Goal: Transaction & Acquisition: Purchase product/service

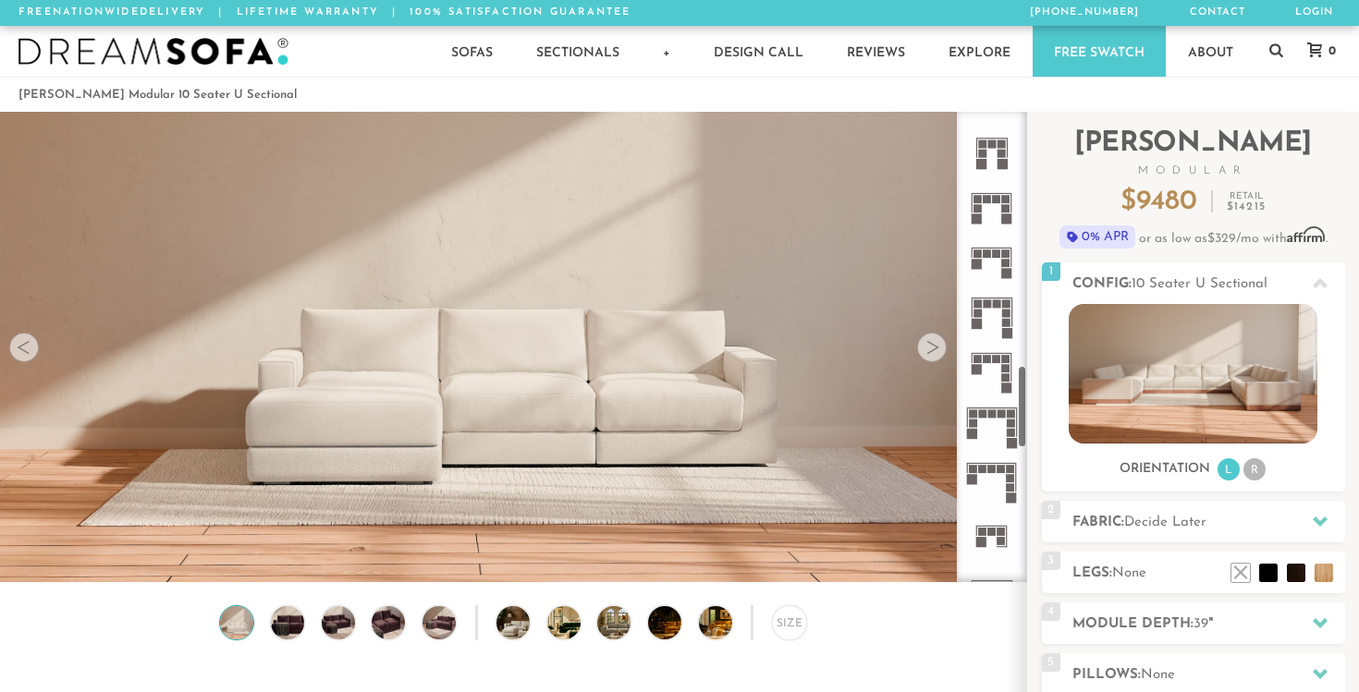
scroll to position [1421, 0]
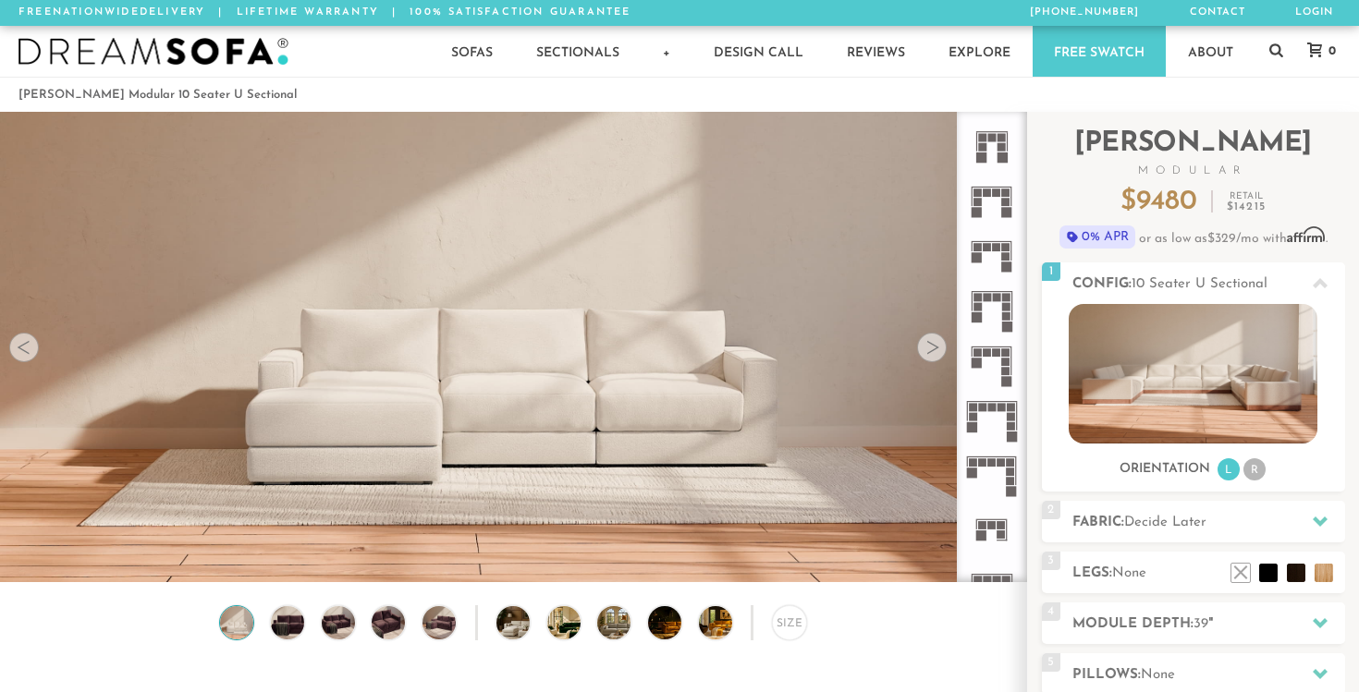
click at [988, 412] on icon at bounding box center [991, 420] width 55 height 55
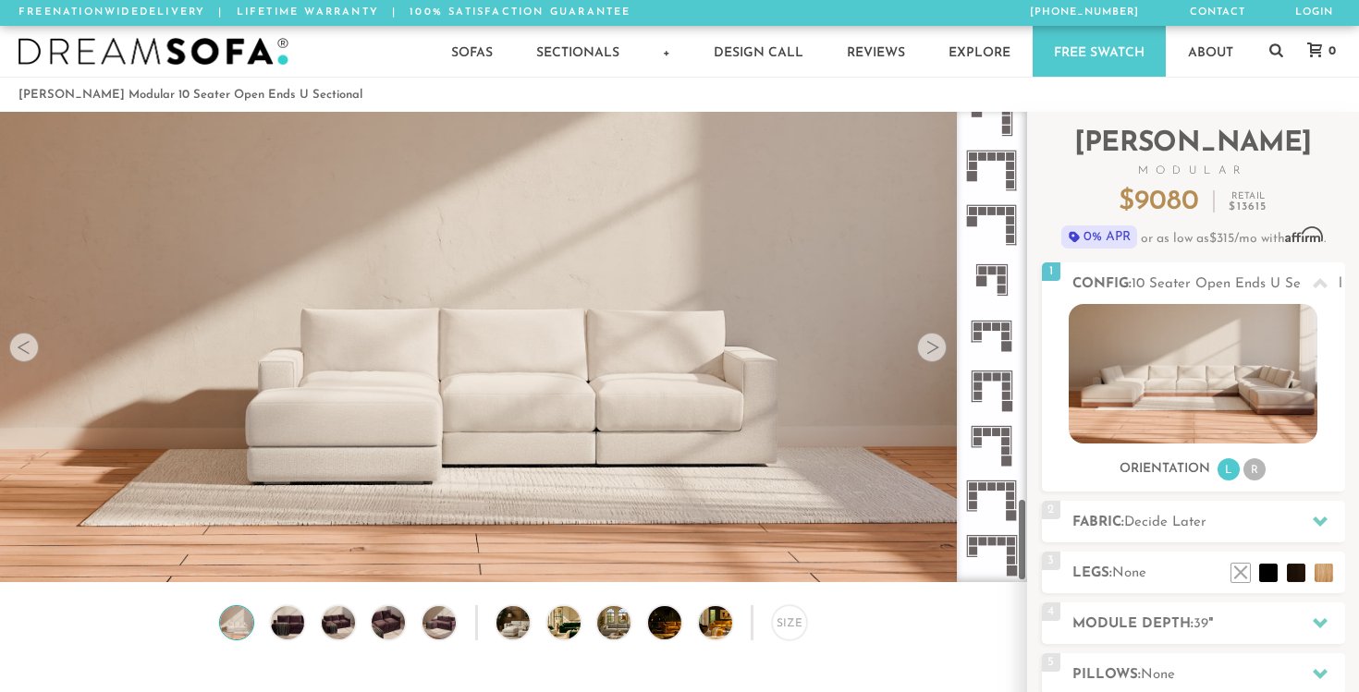
scroll to position [2164, 0]
click at [995, 490] on rect at bounding box center [992, 486] width 8 height 8
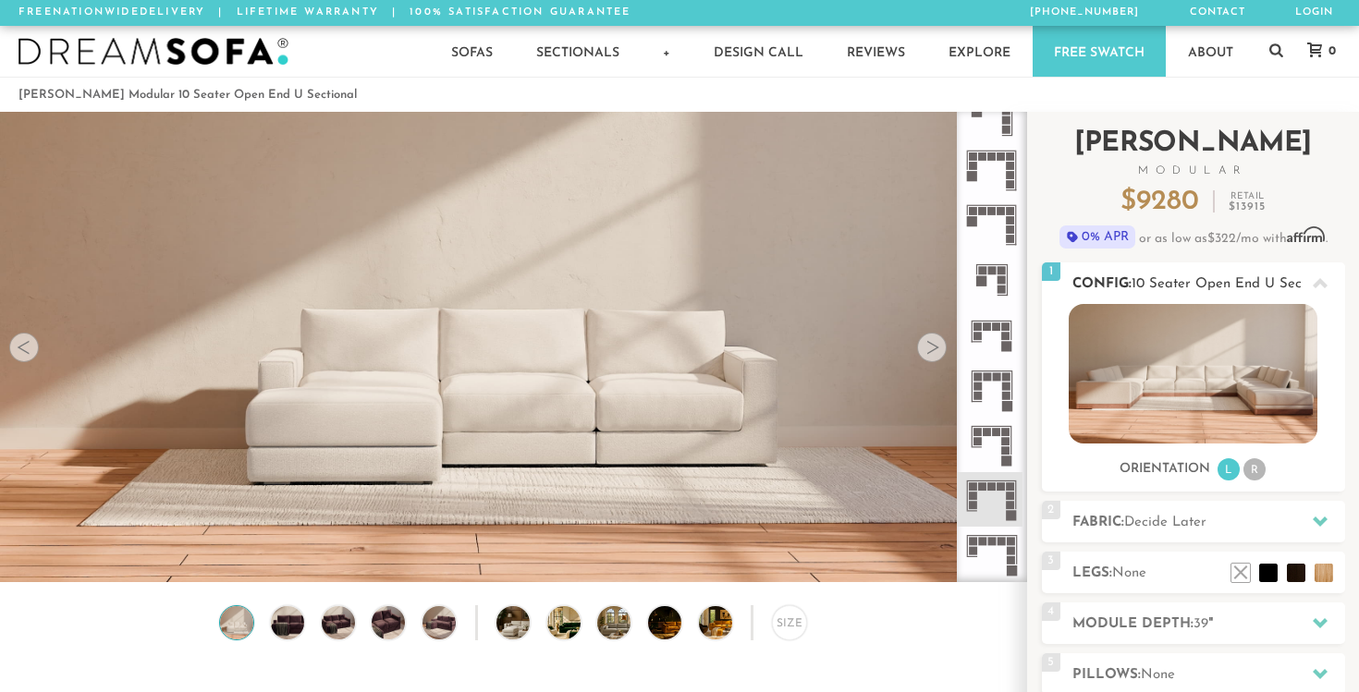
click at [1257, 470] on li "R" at bounding box center [1254, 469] width 22 height 22
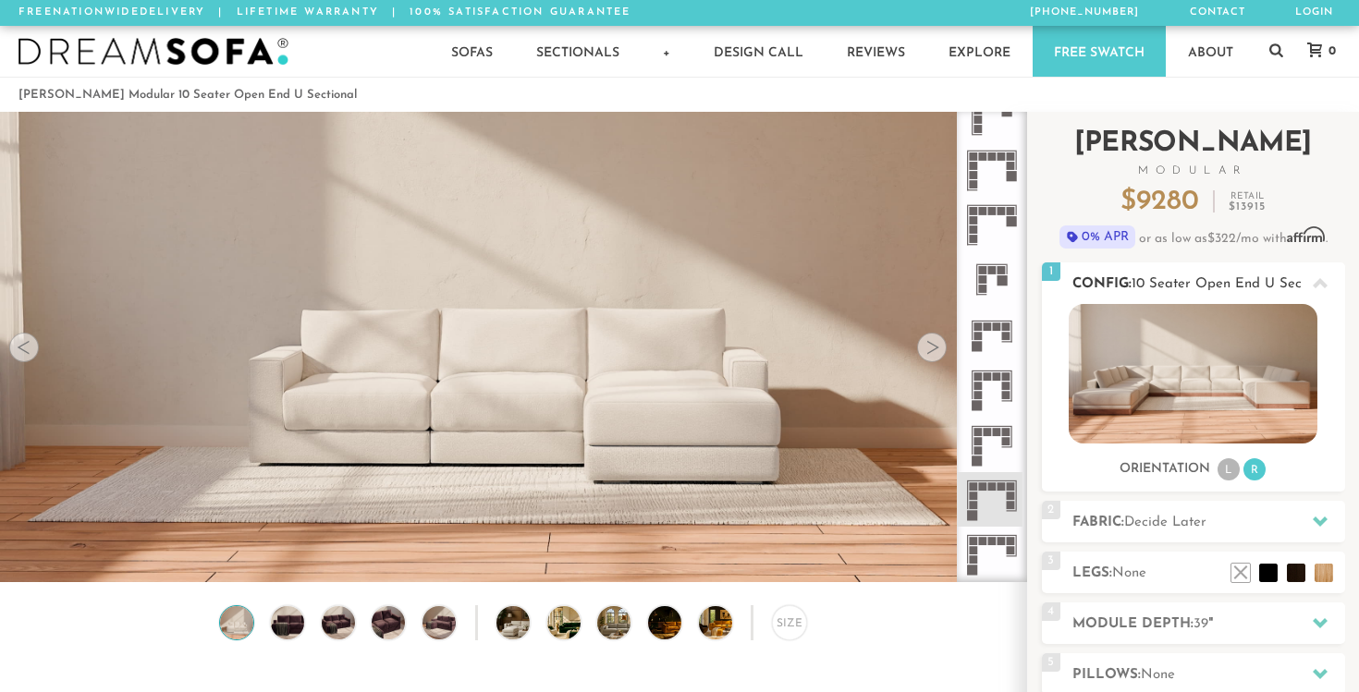
click at [1229, 477] on li "L" at bounding box center [1228, 469] width 22 height 22
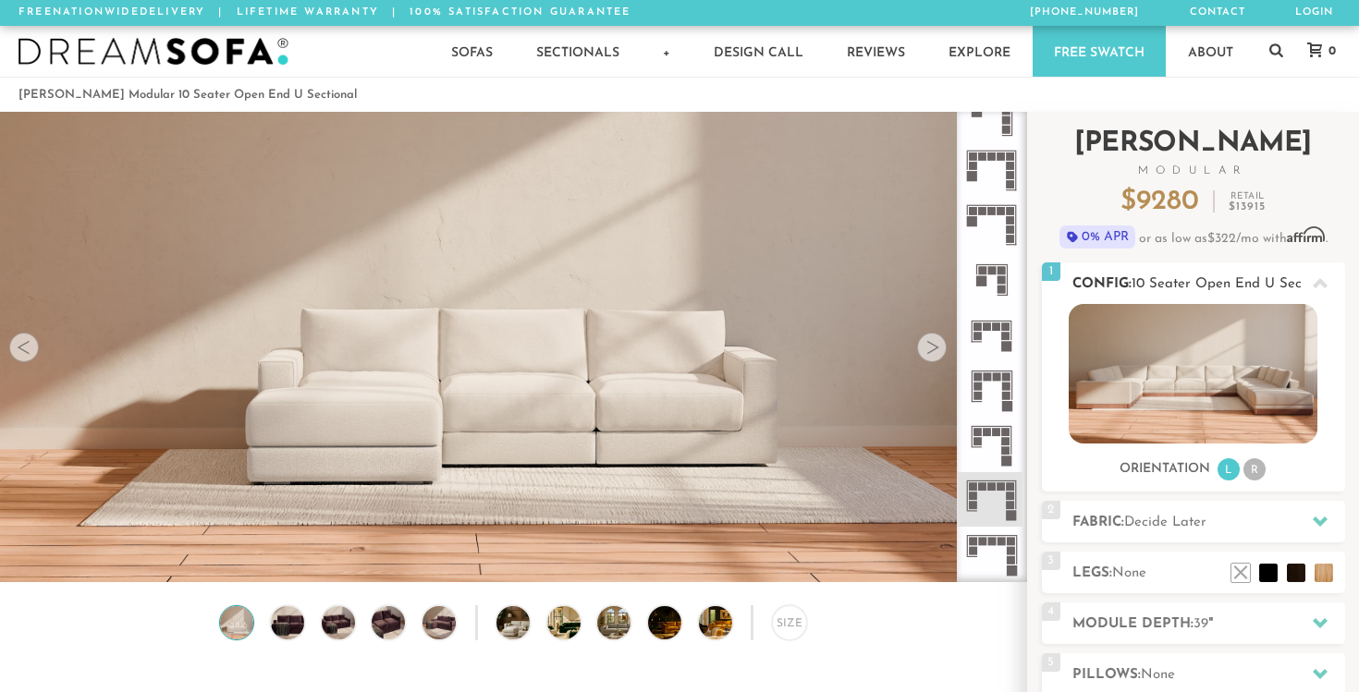
click at [1225, 456] on div "Sofas L Sectionals U Sectionals" at bounding box center [1193, 393] width 303 height 178
click at [1212, 391] on img at bounding box center [1192, 374] width 249 height 140
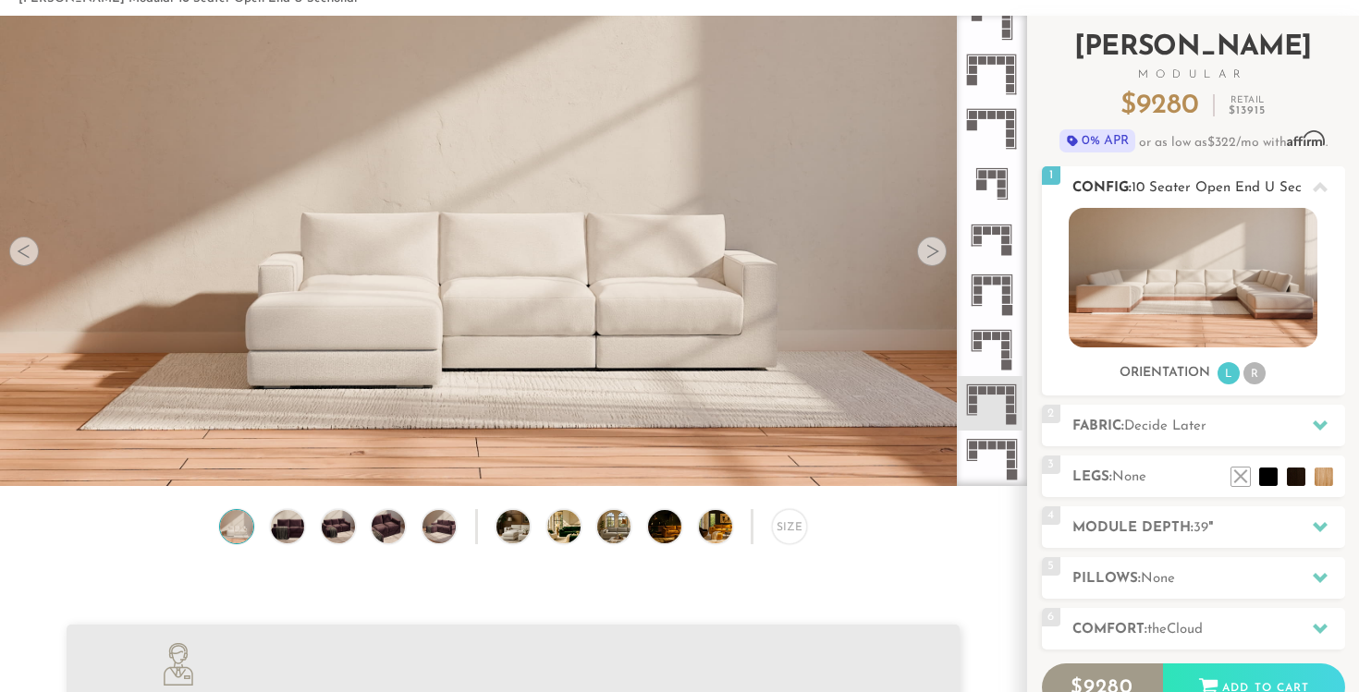
scroll to position [104, 0]
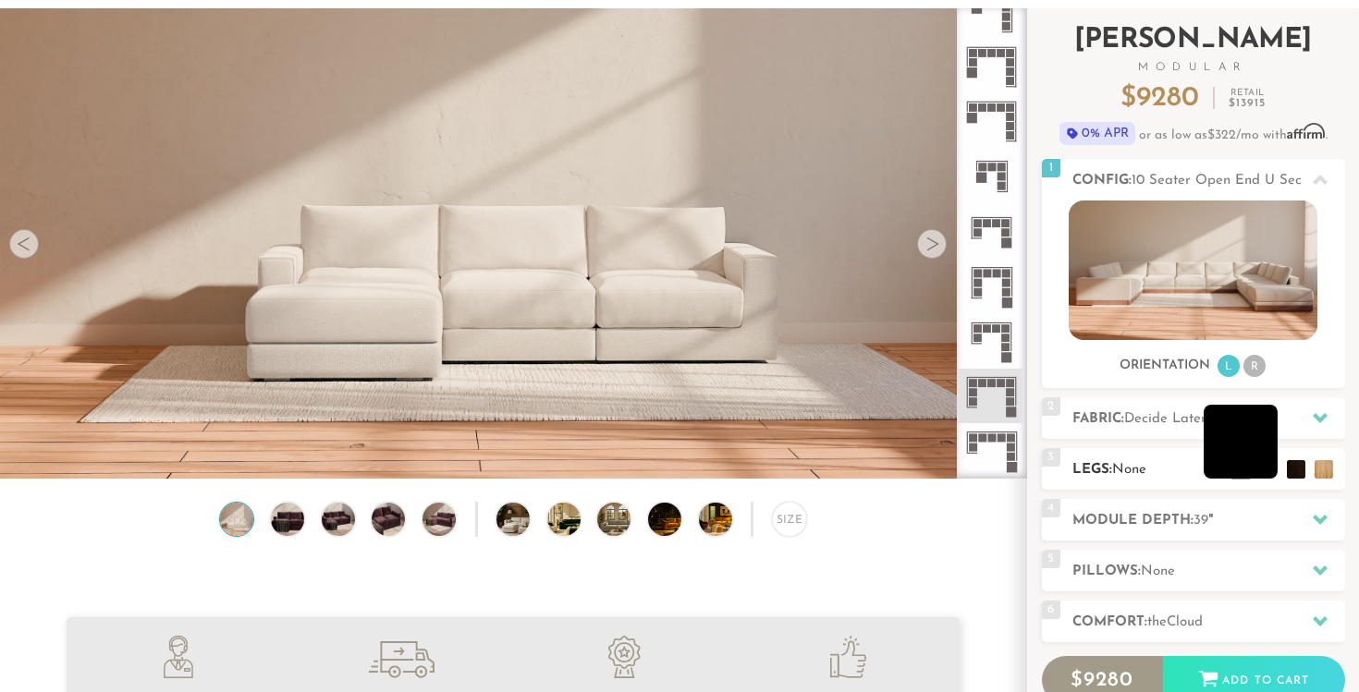
click at [1265, 469] on li at bounding box center [1240, 442] width 74 height 74
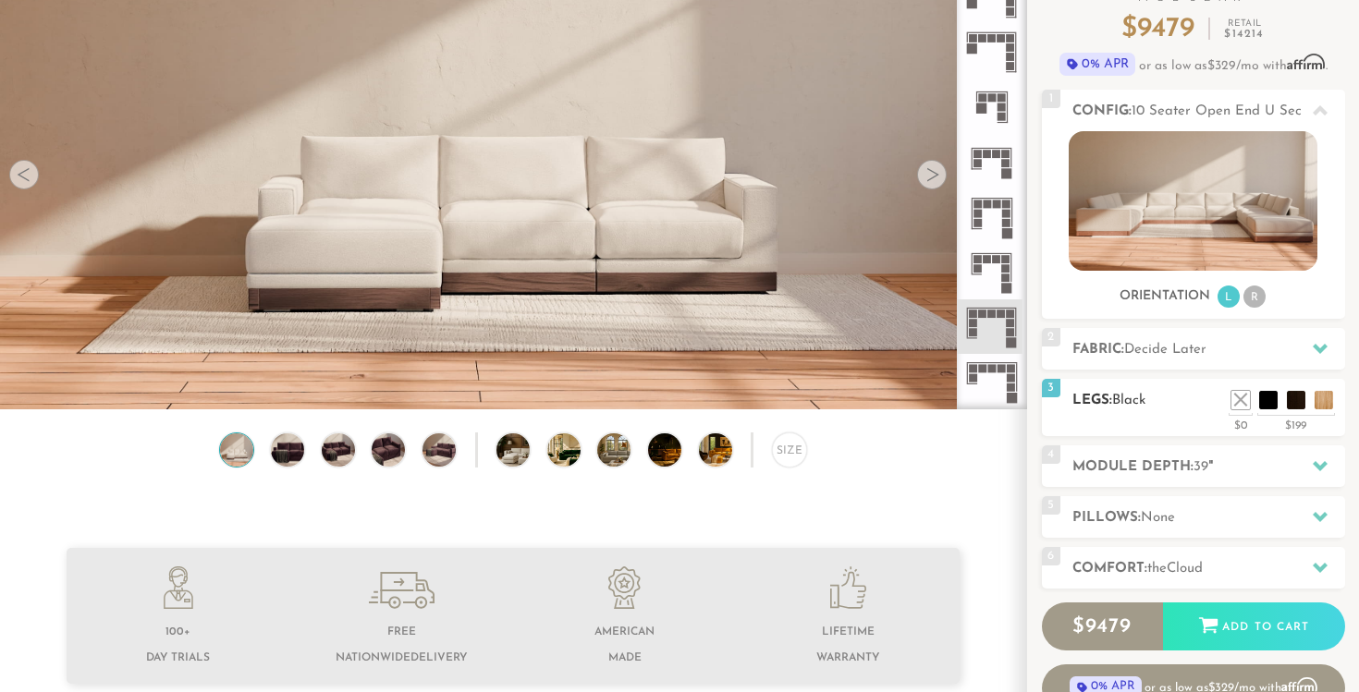
scroll to position [174, 0]
click at [1223, 350] on h2 "Fabric: Decide Later" at bounding box center [1208, 348] width 273 height 21
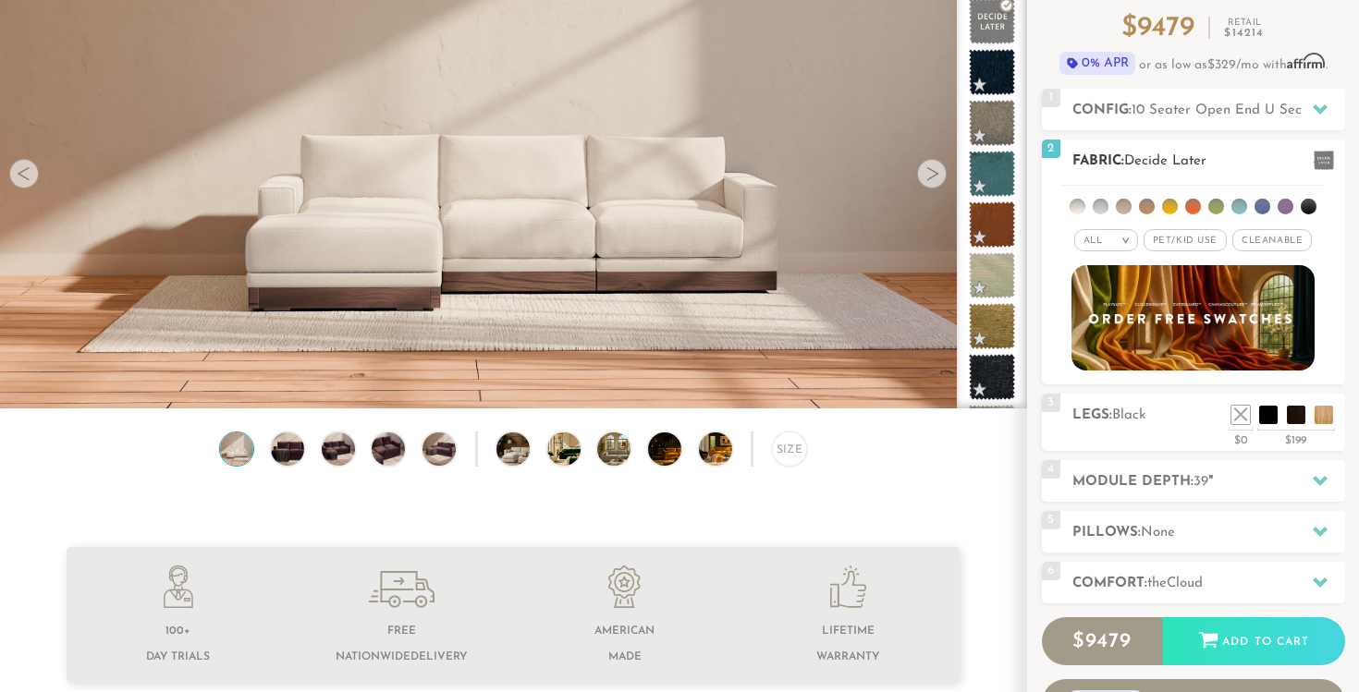
click at [1265, 208] on li at bounding box center [1262, 207] width 16 height 16
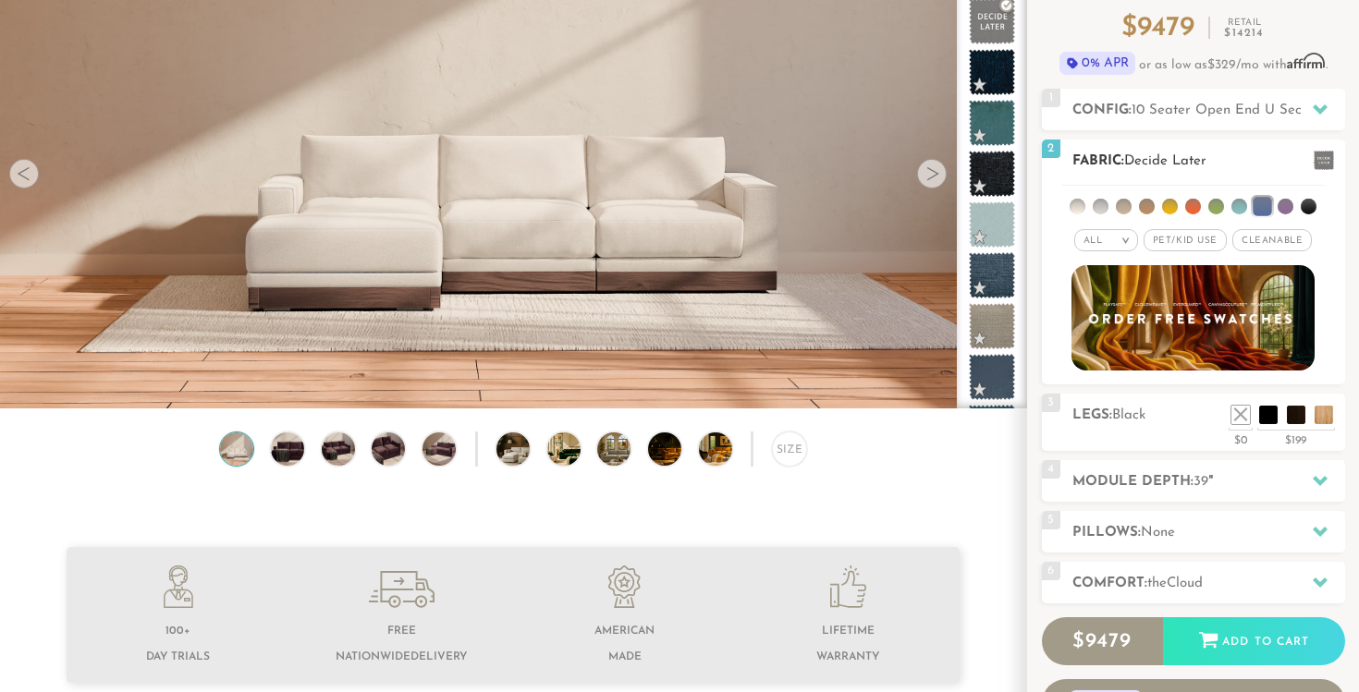
click at [1309, 203] on li at bounding box center [1308, 207] width 16 height 16
click at [1151, 205] on li at bounding box center [1147, 207] width 16 height 16
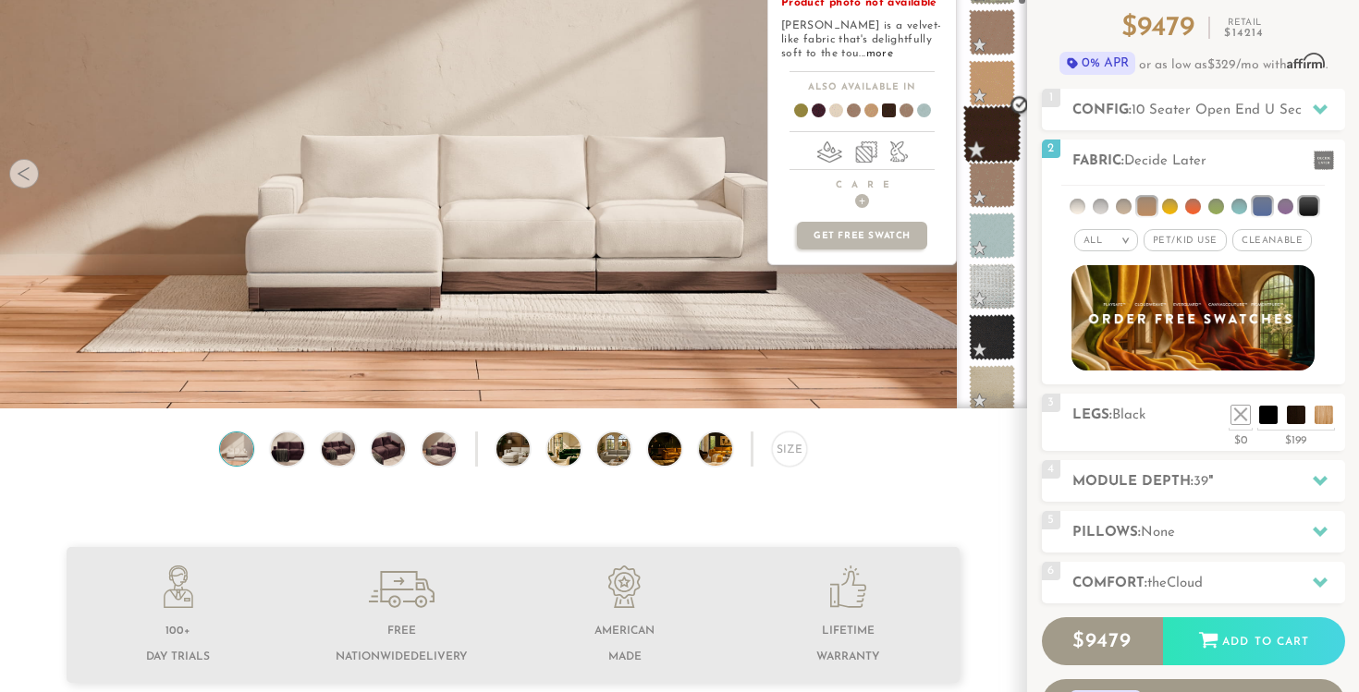
scroll to position [402, 0]
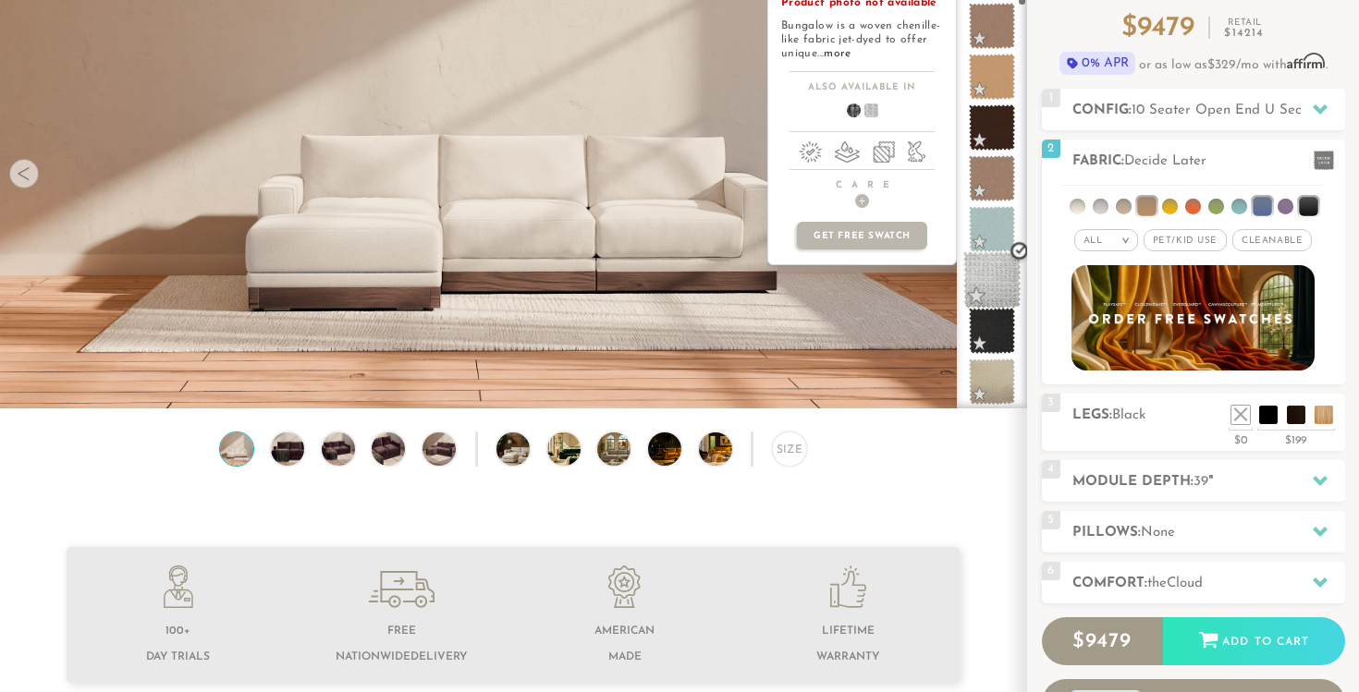
click at [997, 274] on span at bounding box center [992, 280] width 58 height 58
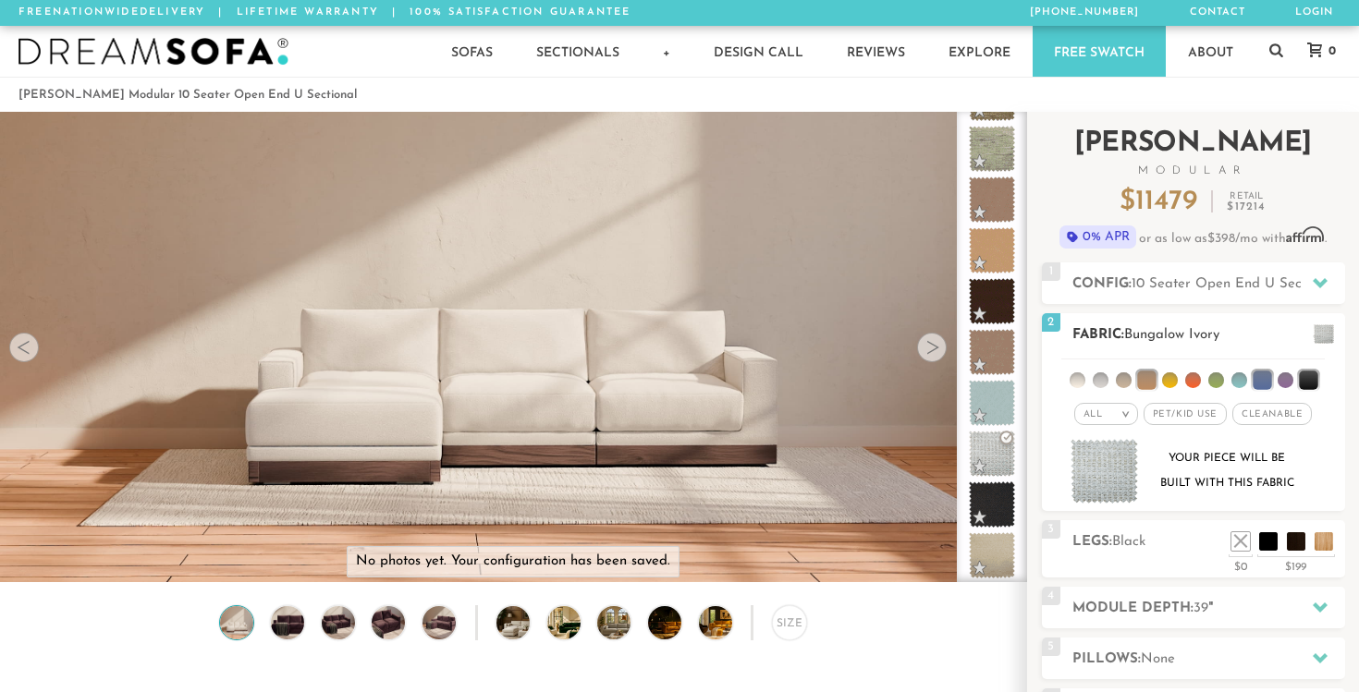
scroll to position [0, 0]
click at [1242, 285] on span "10 Seater Open End U Sectional" at bounding box center [1233, 284] width 205 height 14
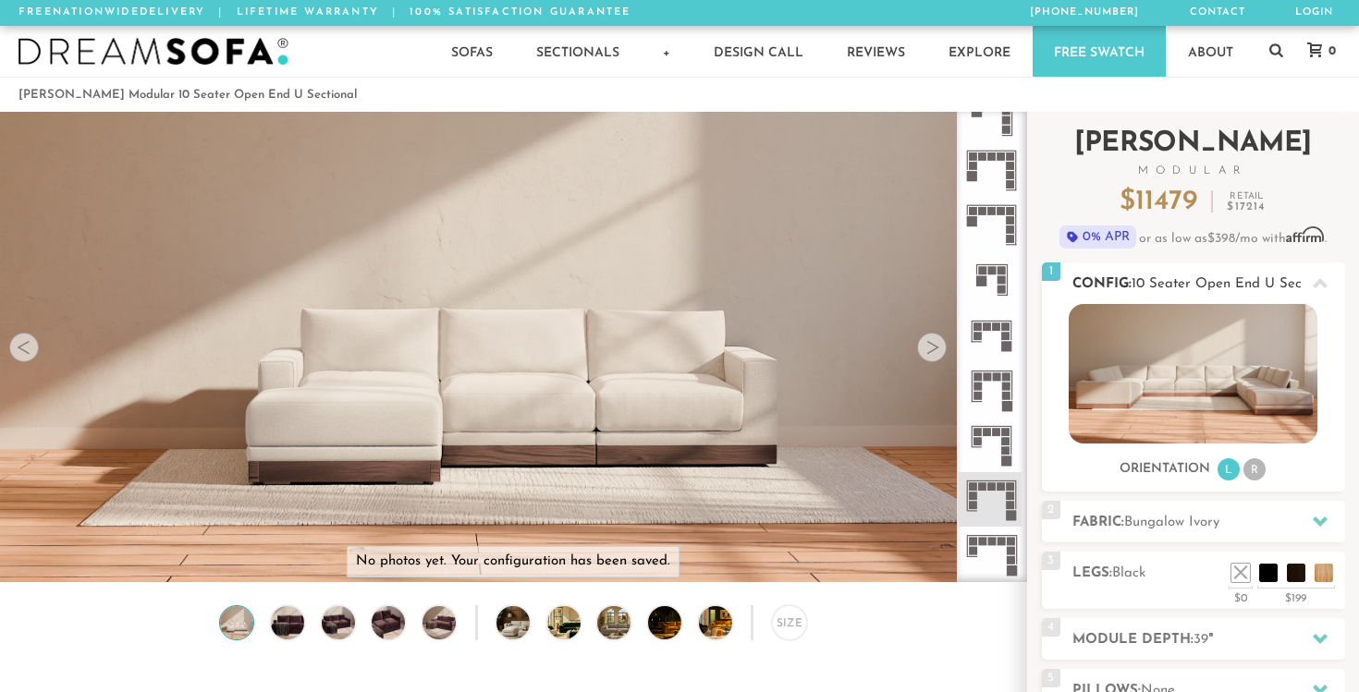
click at [1218, 366] on img at bounding box center [1192, 374] width 249 height 140
click at [931, 348] on div at bounding box center [932, 348] width 30 height 30
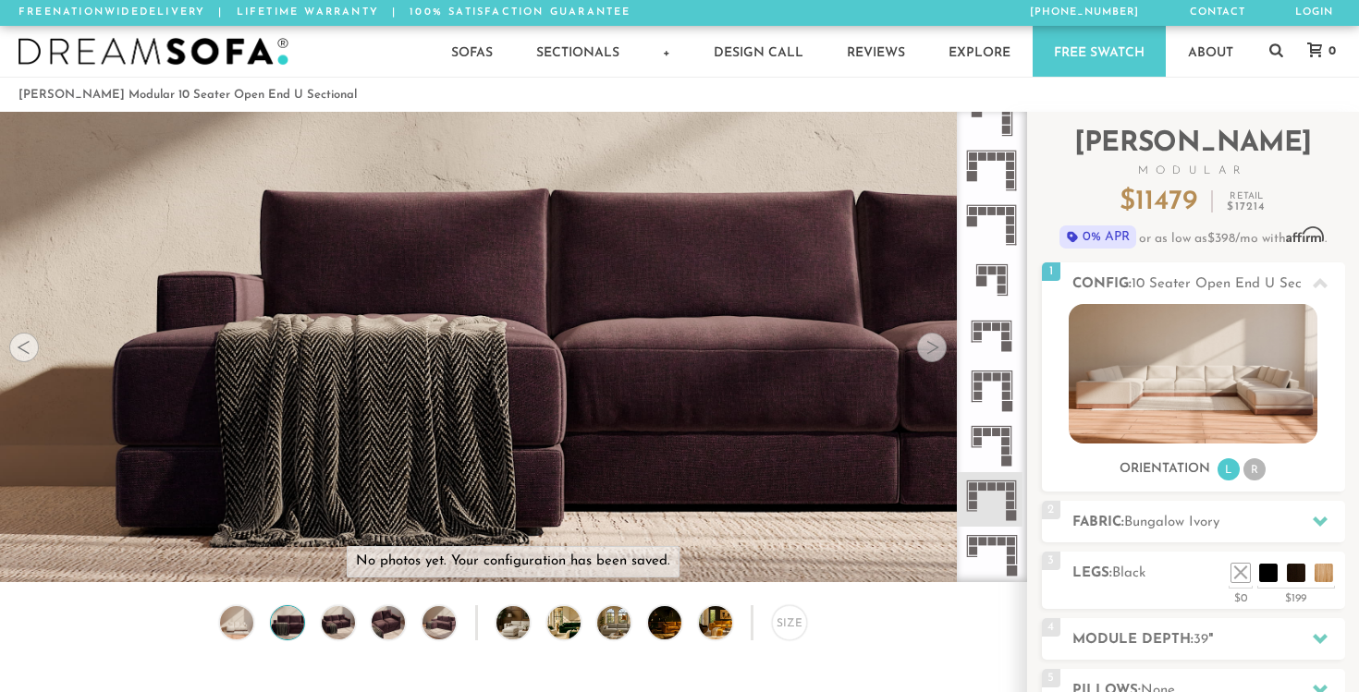
click at [931, 348] on div at bounding box center [932, 348] width 30 height 30
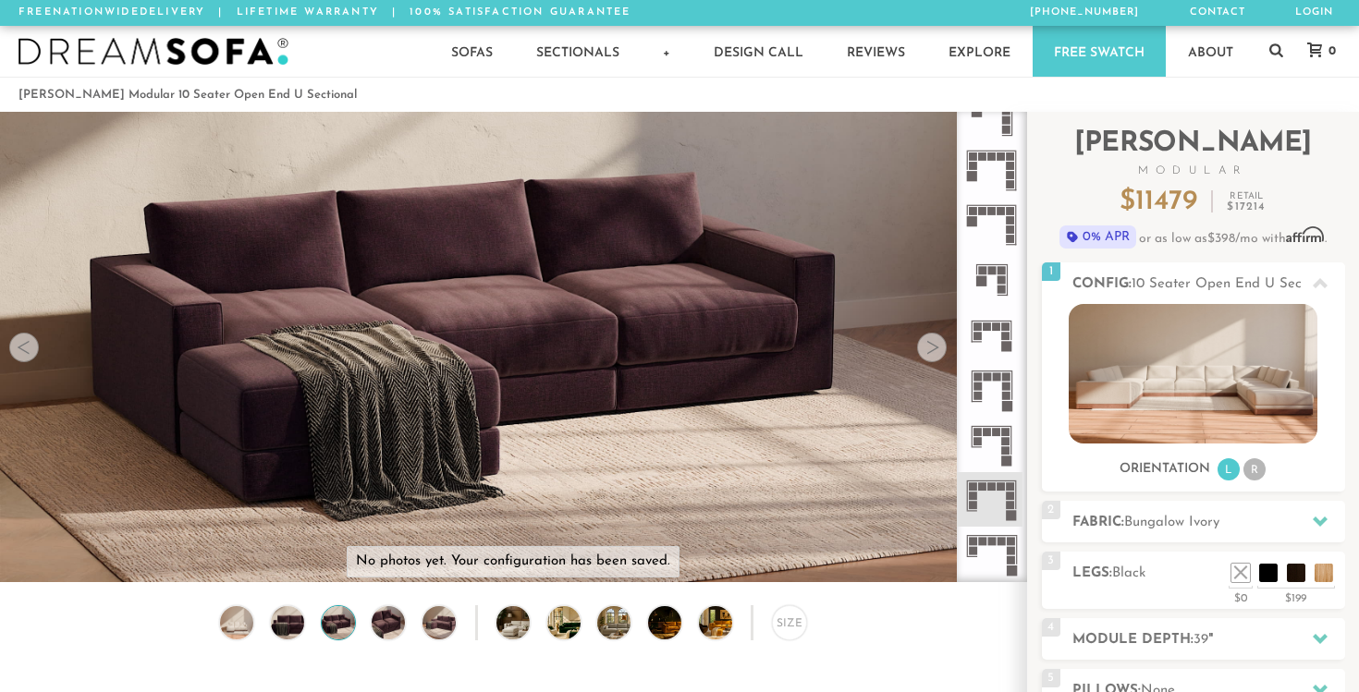
click at [931, 348] on div at bounding box center [932, 348] width 30 height 30
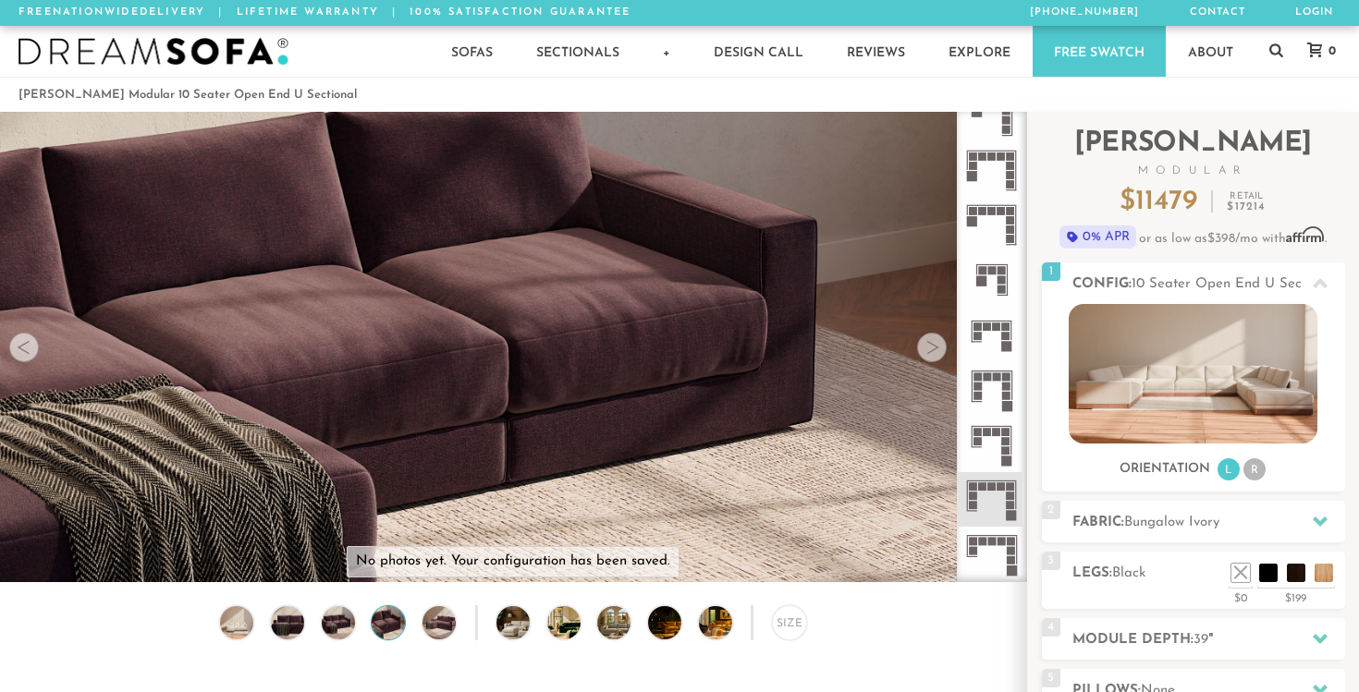
click at [931, 348] on div at bounding box center [932, 348] width 30 height 30
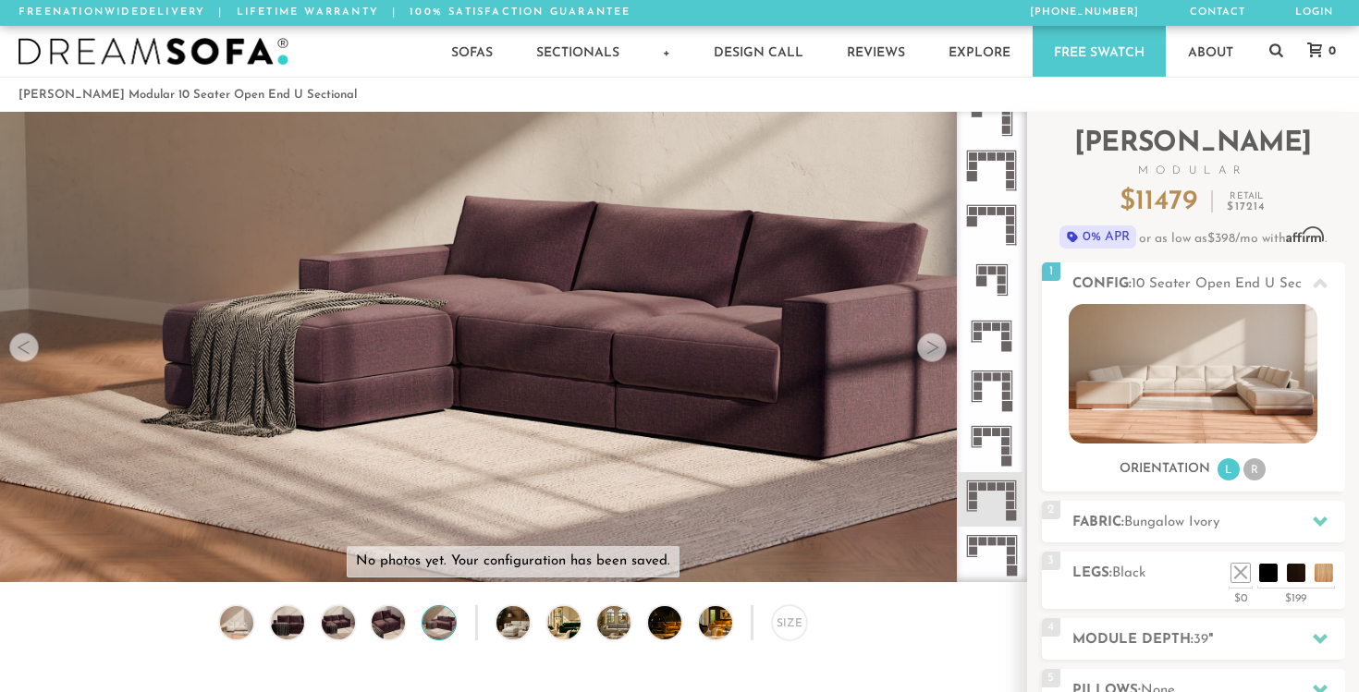
click at [931, 348] on div at bounding box center [932, 348] width 30 height 30
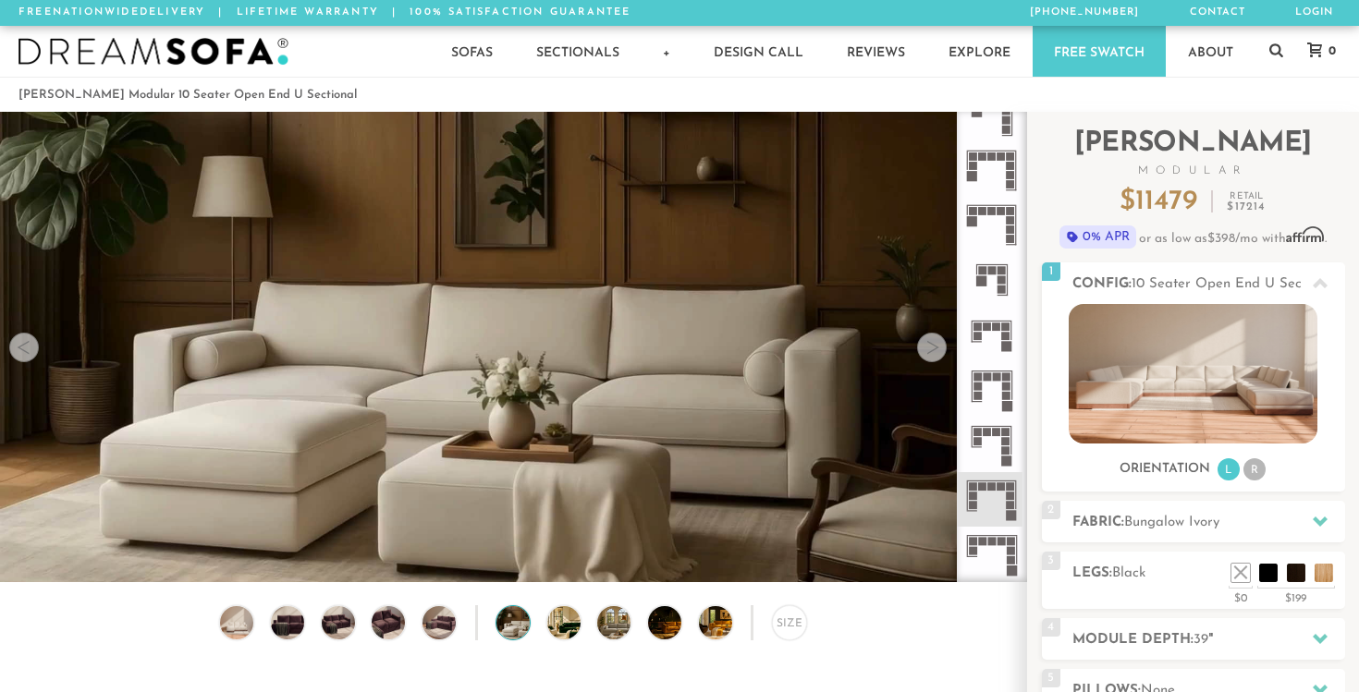
click at [931, 348] on div at bounding box center [932, 348] width 30 height 30
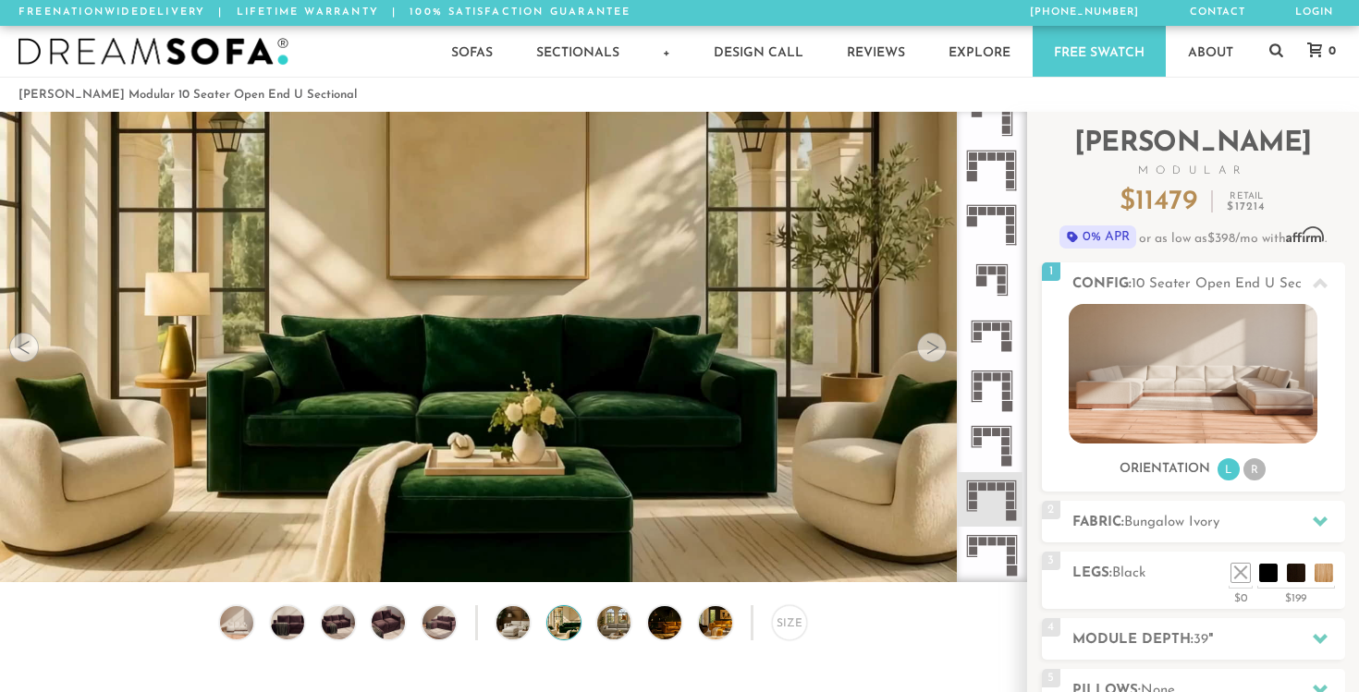
click at [931, 348] on div at bounding box center [932, 348] width 30 height 30
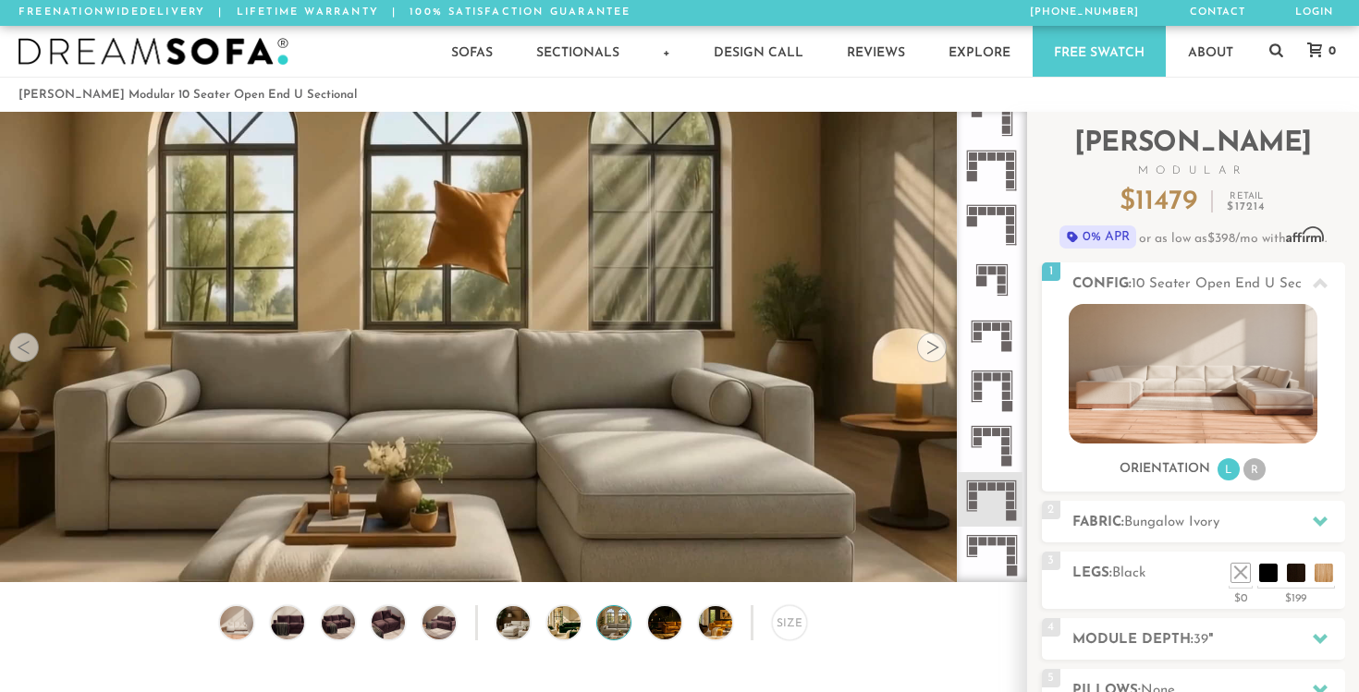
click at [931, 348] on div at bounding box center [932, 348] width 30 height 30
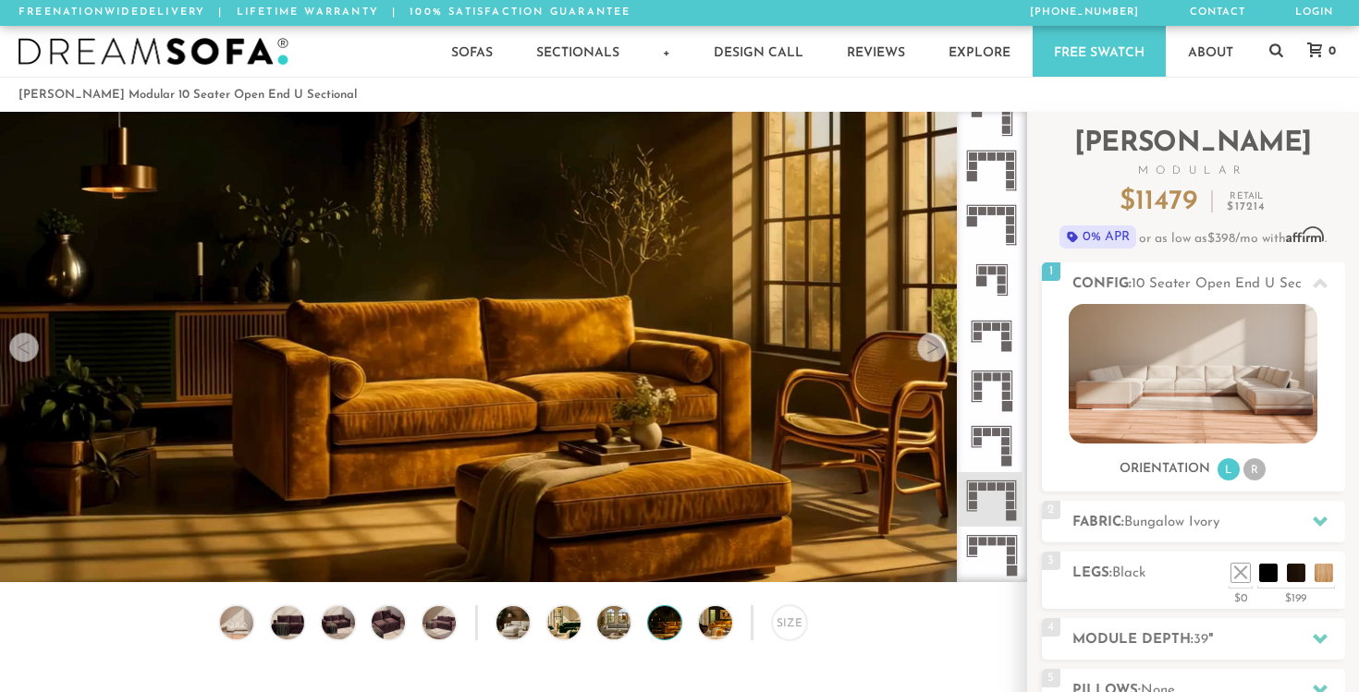
click at [931, 348] on div at bounding box center [932, 348] width 30 height 30
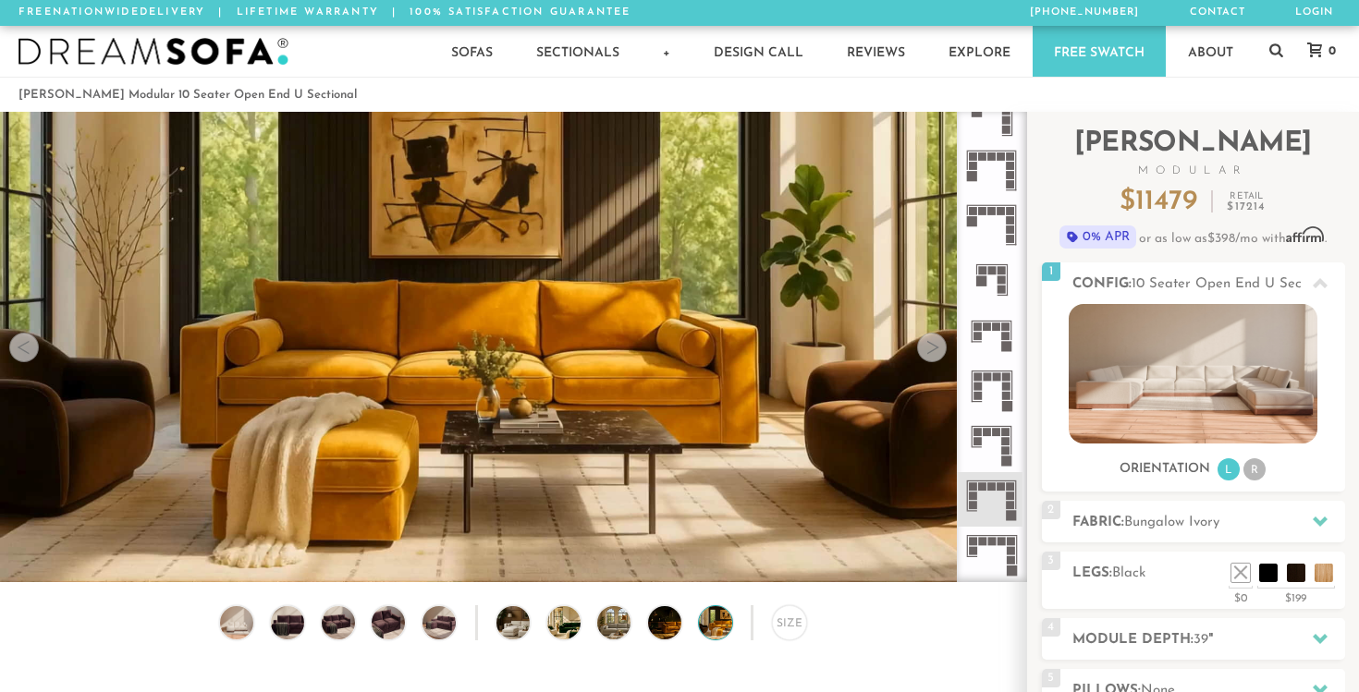
click at [931, 348] on div at bounding box center [932, 348] width 30 height 30
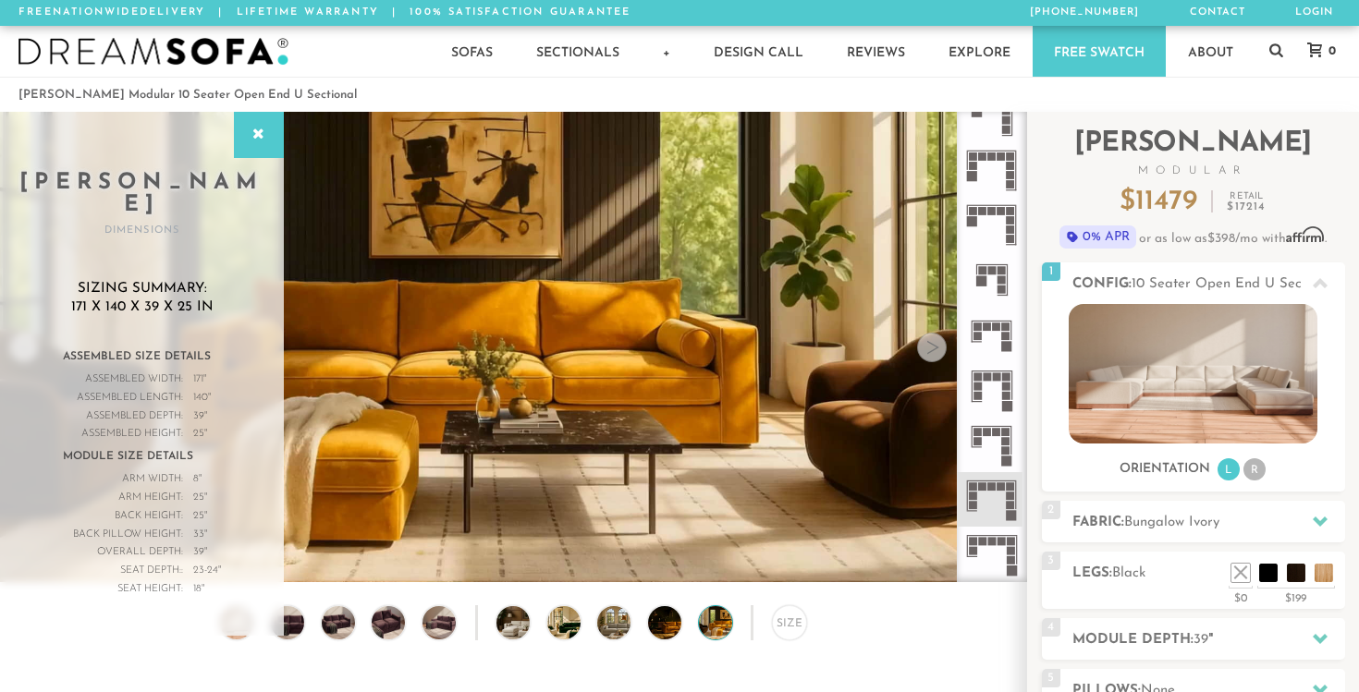
click at [931, 348] on div at bounding box center [932, 348] width 30 height 30
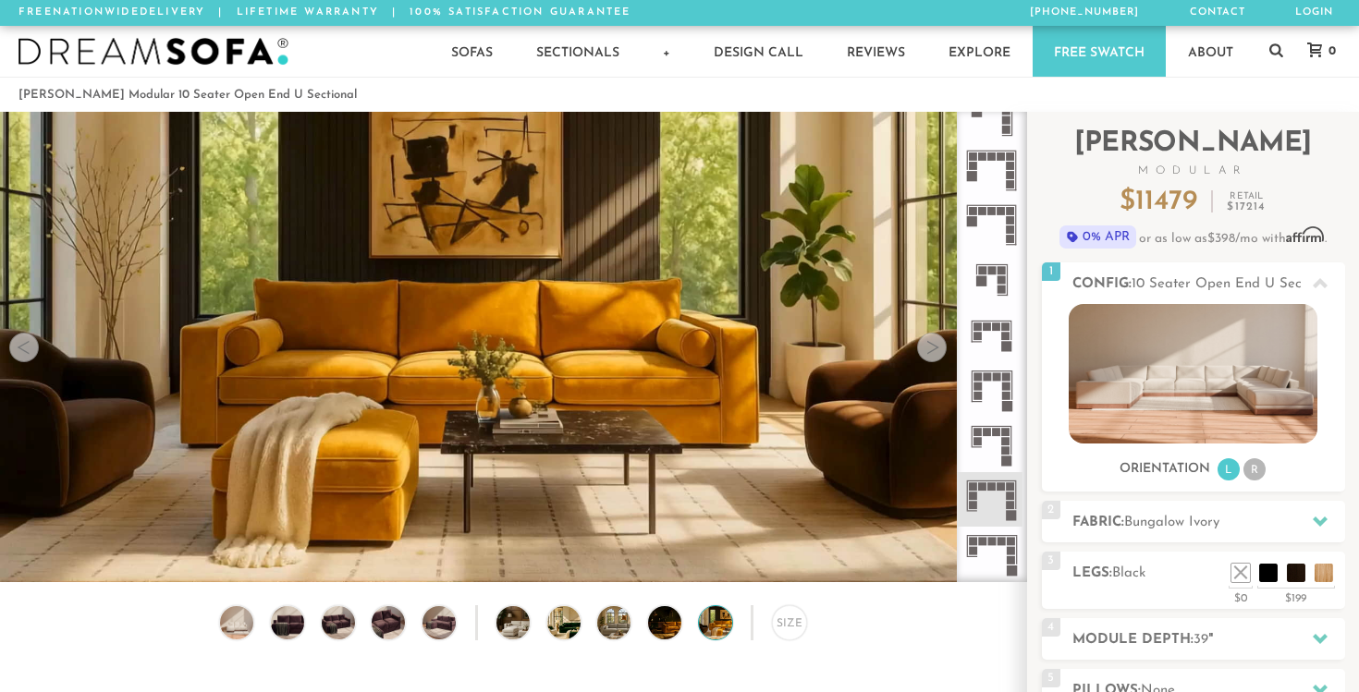
click at [931, 348] on div at bounding box center [932, 348] width 30 height 30
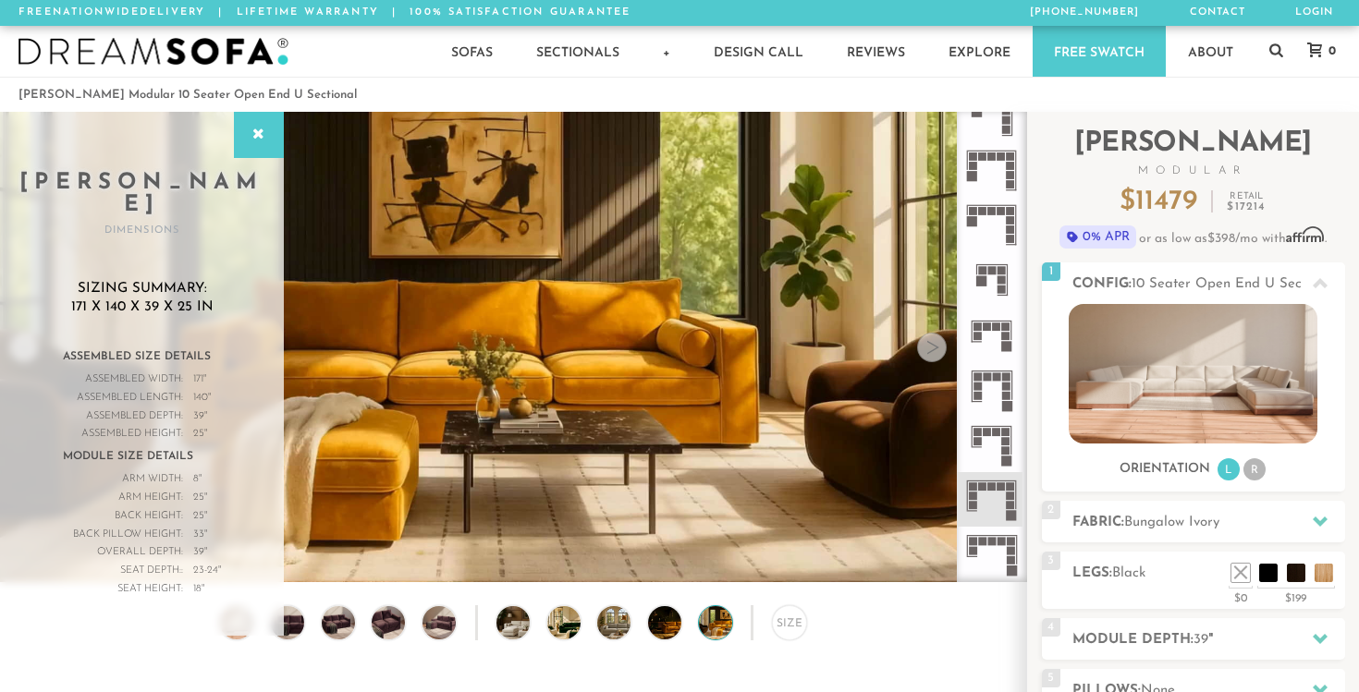
click at [932, 349] on div at bounding box center [932, 348] width 30 height 30
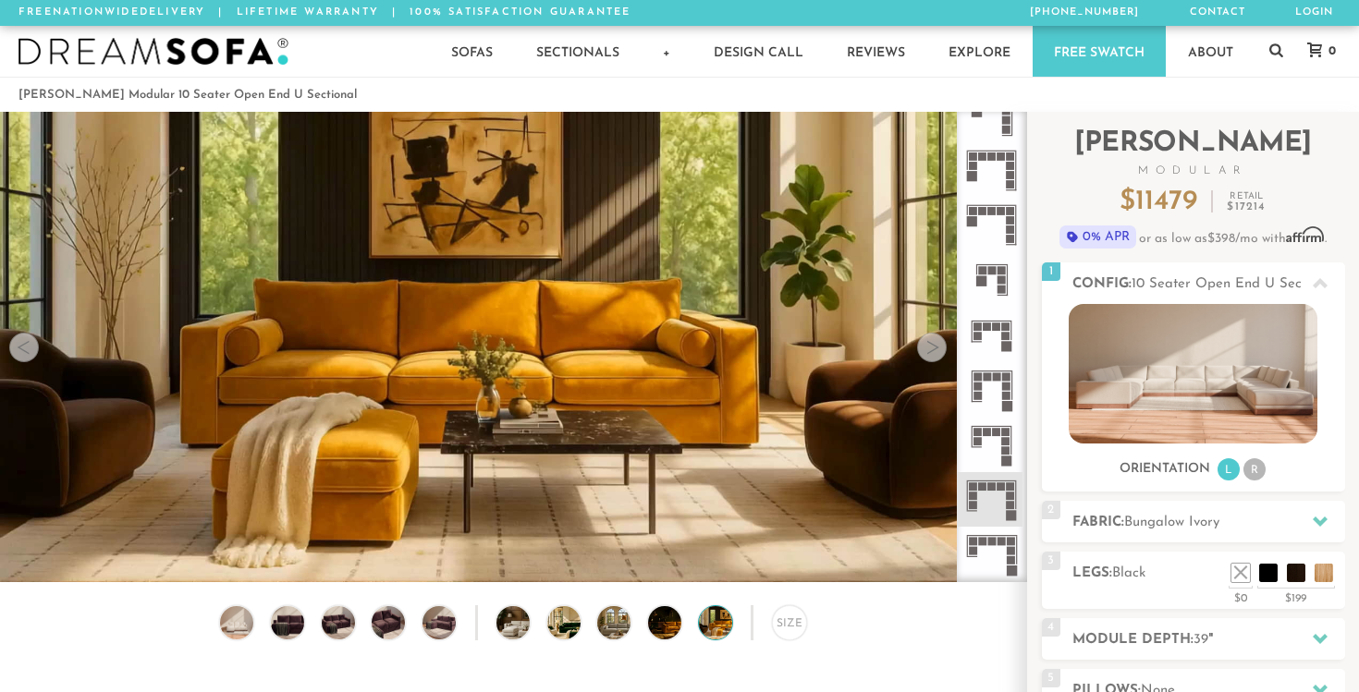
click at [932, 349] on div at bounding box center [932, 348] width 30 height 30
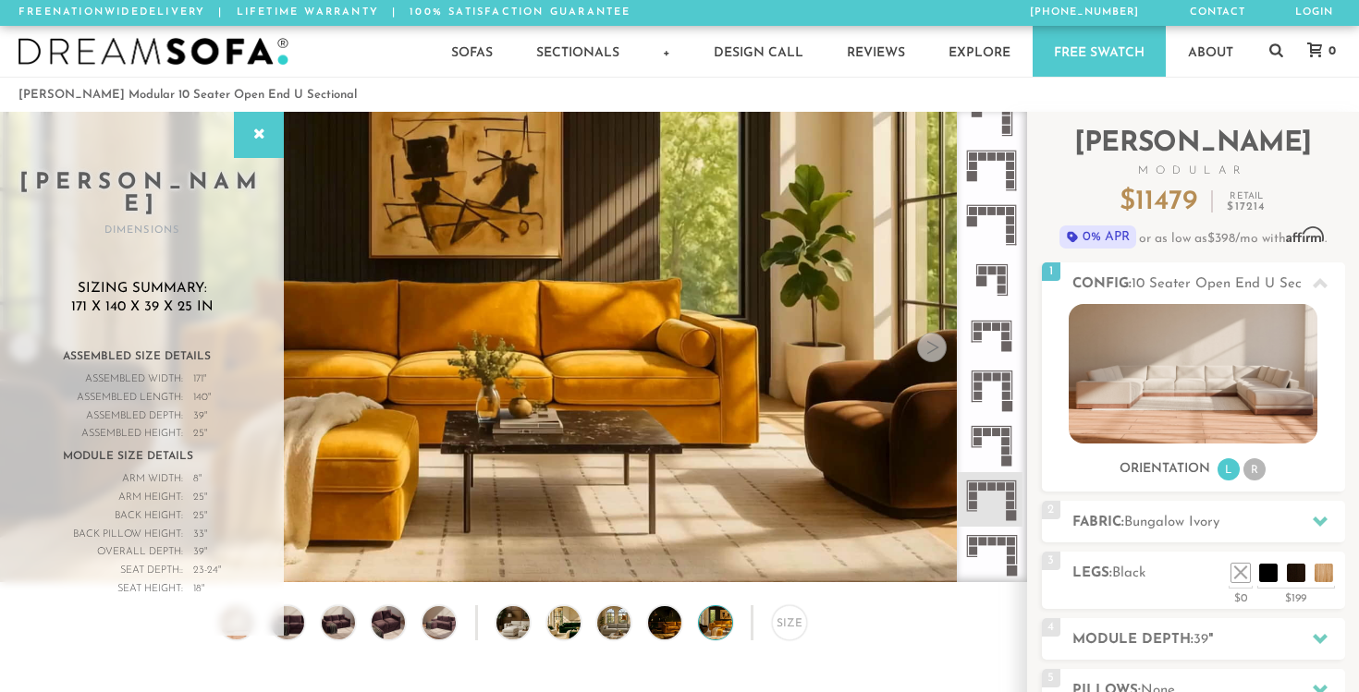
click at [932, 349] on div at bounding box center [932, 348] width 30 height 30
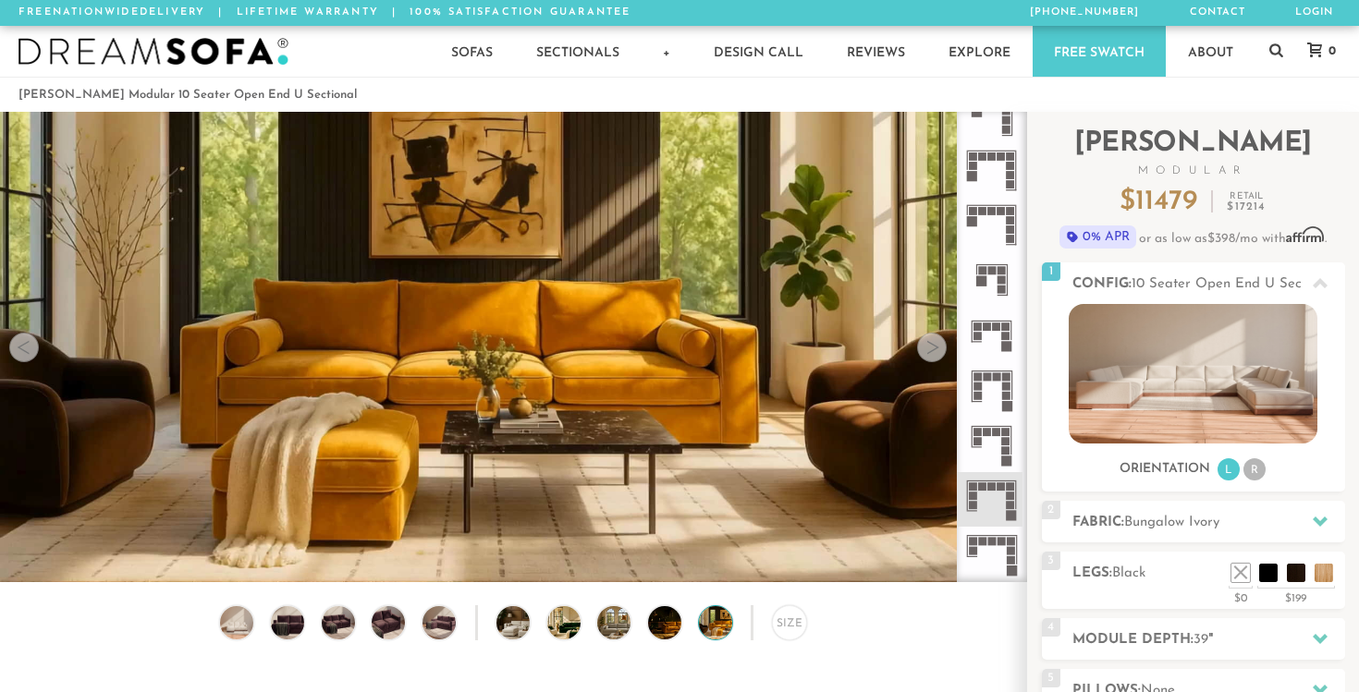
click at [932, 349] on div at bounding box center [932, 348] width 30 height 30
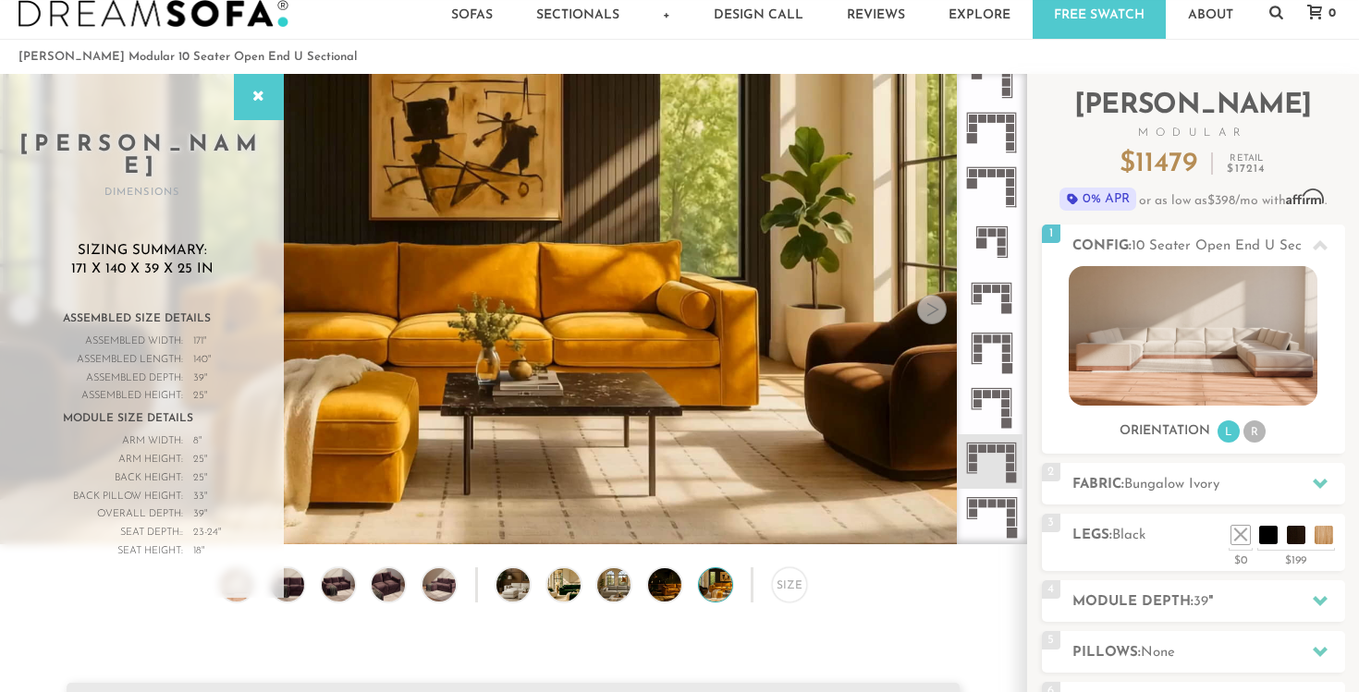
scroll to position [38, 0]
